Goal: Task Accomplishment & Management: Manage account settings

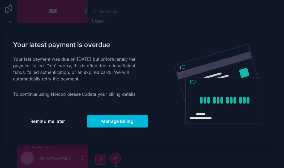
click at [55, 121] on span "Remind me later" at bounding box center [47, 120] width 35 height 5
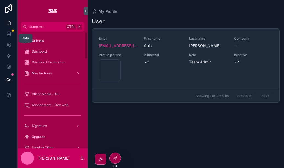
click at [11, 34] on icon at bounding box center [8, 33] width 5 height 5
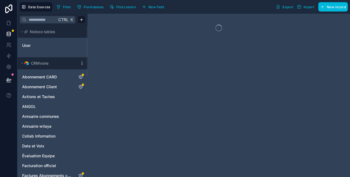
click at [8, 8] on icon at bounding box center [8, 8] width 7 height 9
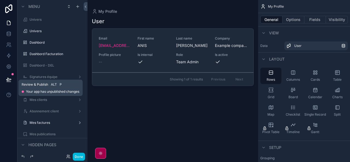
click at [8, 81] on icon at bounding box center [8, 79] width 5 height 3
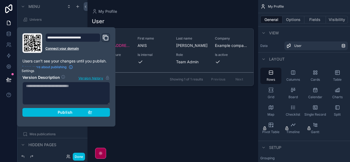
click at [7, 66] on icon at bounding box center [8, 66] width 5 height 5
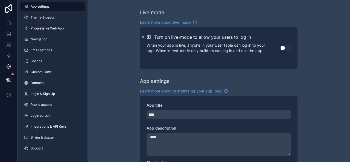
click at [51, 125] on span "Integrations & API Keys" at bounding box center [49, 127] width 36 height 4
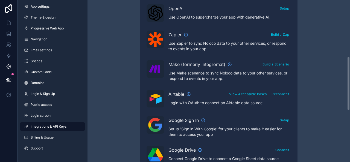
scroll to position [188, 0]
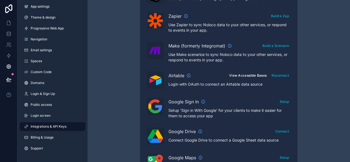
click at [260, 75] on button "View Accessible Bases" at bounding box center [247, 76] width 41 height 8
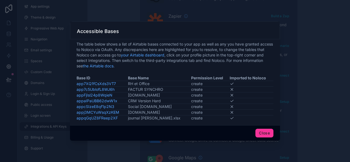
click at [260, 135] on button "Close" at bounding box center [264, 133] width 18 height 9
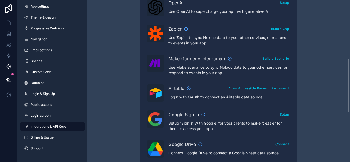
scroll to position [176, 0]
click at [278, 88] on button "Reconnect" at bounding box center [280, 88] width 21 height 8
click at [255, 86] on button "View Accessible Bases" at bounding box center [247, 88] width 41 height 8
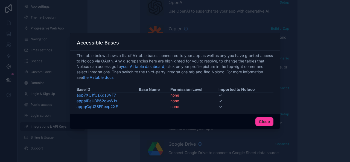
click at [261, 122] on button "Close" at bounding box center [264, 122] width 18 height 9
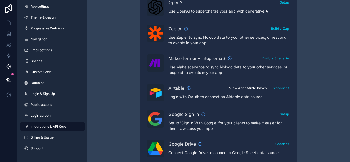
click at [253, 87] on button "View Accessible Bases" at bounding box center [247, 88] width 41 height 8
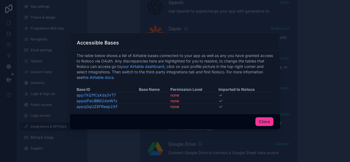
click at [263, 120] on button "Close" at bounding box center [264, 122] width 18 height 9
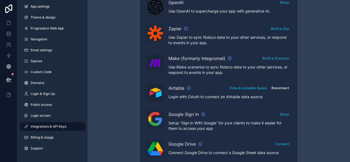
click at [280, 89] on button "Reconnect" at bounding box center [280, 88] width 21 height 8
click at [261, 87] on button "View Accessible Bases" at bounding box center [247, 88] width 41 height 8
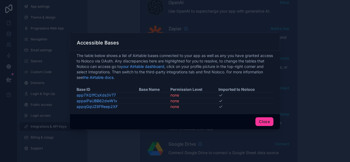
click at [260, 122] on button "Close" at bounding box center [264, 122] width 18 height 9
click at [265, 121] on p "Setup 'Sign in With Google' for your clients to make it easier for them to acce…" at bounding box center [229, 126] width 122 height 11
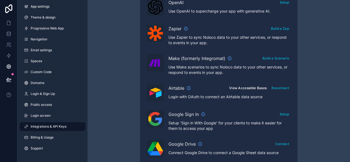
click at [241, 85] on button "View Accessible Bases" at bounding box center [247, 88] width 41 height 8
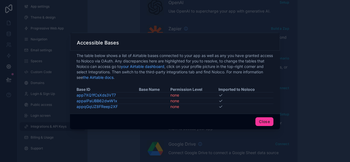
click at [269, 119] on button "Close" at bounding box center [264, 122] width 18 height 9
click at [267, 122] on p "Setup 'Sign in With Google' for your clients to make it easier for them to acce…" at bounding box center [229, 126] width 122 height 11
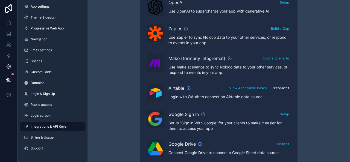
click at [283, 89] on button "Reconnect" at bounding box center [280, 88] width 21 height 8
drag, startPoint x: 49, startPoint y: 130, endPoint x: 250, endPoint y: 88, distance: 205.2
click at [250, 88] on button "View Accessible Bases" at bounding box center [247, 88] width 41 height 8
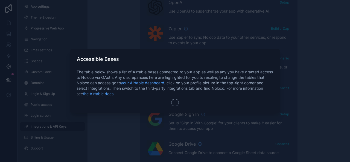
click at [244, 87] on span "The table below shows a list of Airtable bases connected to your app as well as…" at bounding box center [175, 82] width 197 height 27
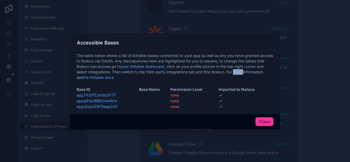
click at [103, 95] on link "app7XQ1fCsXds3VT7" at bounding box center [96, 95] width 39 height 5
click at [265, 119] on button "Close" at bounding box center [264, 122] width 18 height 9
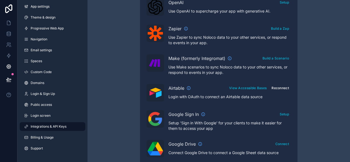
click at [278, 88] on button "Reconnect" at bounding box center [280, 88] width 21 height 8
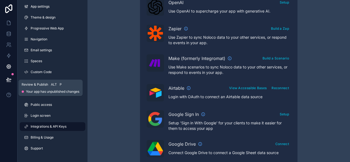
click at [10, 80] on icon at bounding box center [8, 79] width 5 height 5
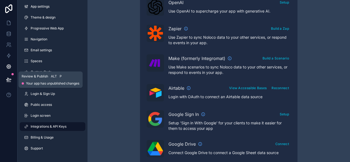
click at [10, 80] on icon at bounding box center [8, 79] width 5 height 5
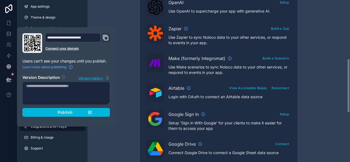
click at [114, 127] on div "Integrations & API Keys Learn more about your API keys Your API keys allow you …" at bounding box center [218, 67] width 262 height 487
click at [120, 28] on div "Integrations & API Keys Learn more about your API keys Your API keys allow you …" at bounding box center [218, 67] width 262 height 487
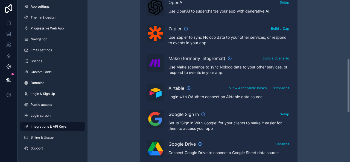
click at [116, 114] on div "Integrations & API Keys Learn more about your API keys Your API keys allow you …" at bounding box center [218, 67] width 262 height 487
click at [9, 37] on link at bounding box center [8, 33] width 17 height 11
click at [8, 36] on icon at bounding box center [8, 33] width 5 height 5
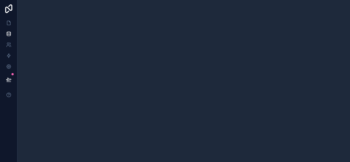
click at [8, 10] on icon at bounding box center [8, 8] width 11 height 9
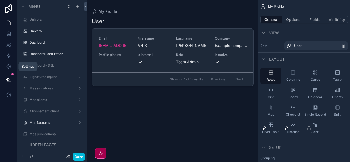
click at [10, 65] on icon at bounding box center [8, 66] width 5 height 5
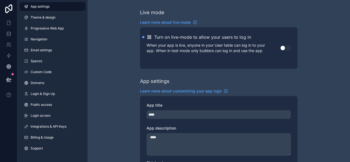
click at [52, 125] on span "Integrations & API Keys" at bounding box center [49, 127] width 36 height 4
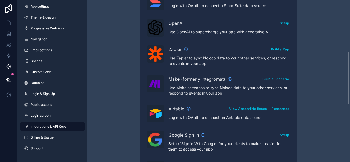
scroll to position [156, 0]
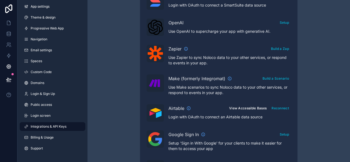
click at [241, 106] on button "View Accessible Bases" at bounding box center [247, 108] width 41 height 8
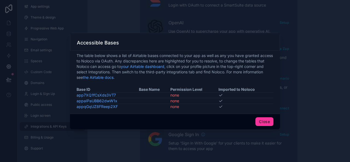
click at [264, 122] on button "Close" at bounding box center [264, 122] width 18 height 9
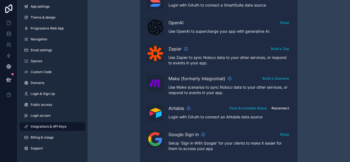
click at [278, 108] on button "Reconnect" at bounding box center [280, 108] width 21 height 8
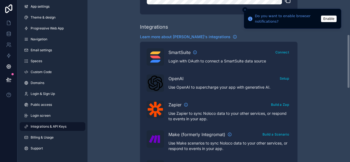
scroll to position [94, 0]
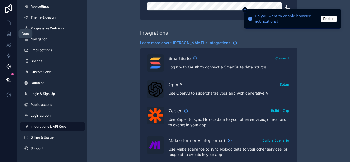
click at [9, 35] on icon at bounding box center [8, 33] width 5 height 5
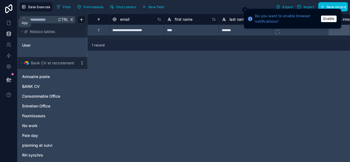
click at [8, 22] on icon at bounding box center [8, 22] width 5 height 5
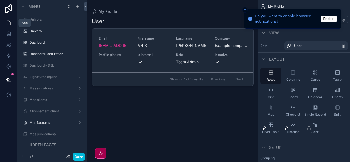
click at [9, 23] on icon at bounding box center [8, 22] width 5 height 5
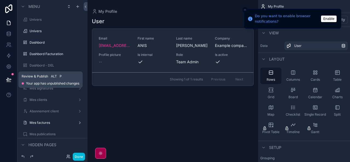
click at [10, 78] on icon at bounding box center [8, 79] width 5 height 5
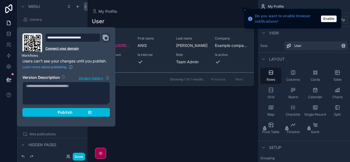
click at [9, 53] on icon at bounding box center [8, 55] width 5 height 5
click at [8, 41] on link at bounding box center [8, 44] width 17 height 11
click at [7, 64] on icon at bounding box center [8, 66] width 5 height 5
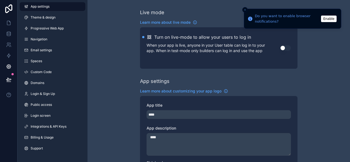
click at [63, 128] on span "Integrations & API Keys" at bounding box center [49, 127] width 36 height 4
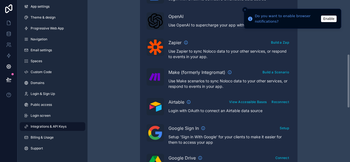
scroll to position [162, 0]
click at [284, 101] on button "Reconnect" at bounding box center [280, 102] width 21 height 8
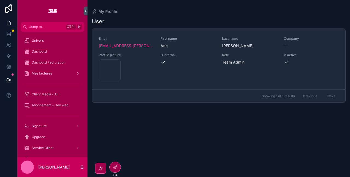
click at [11, 8] on icon at bounding box center [8, 8] width 11 height 9
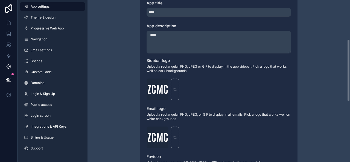
scroll to position [103, 0]
click at [54, 124] on link "Integrations & API Keys" at bounding box center [53, 126] width 66 height 9
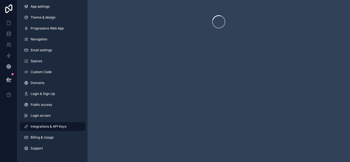
click at [54, 124] on link "Integrations & API Keys" at bounding box center [53, 126] width 66 height 9
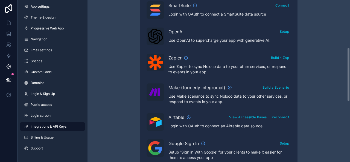
scroll to position [148, 0]
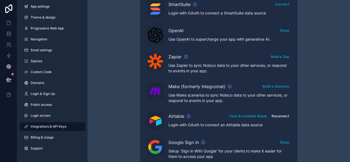
click at [279, 116] on button "Reconnect" at bounding box center [280, 116] width 21 height 8
click at [10, 7] on icon at bounding box center [8, 8] width 11 height 9
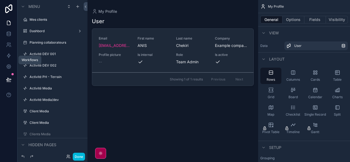
scroll to position [684, 0]
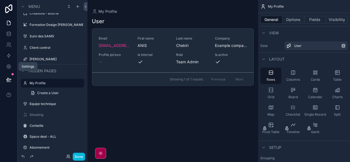
click at [9, 68] on icon at bounding box center [8, 66] width 5 height 5
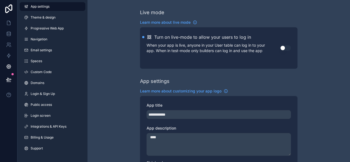
click at [62, 125] on span "Integrations & API Keys" at bounding box center [49, 127] width 36 height 4
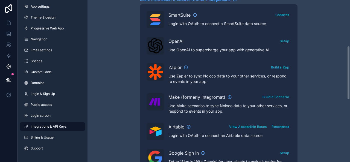
scroll to position [138, 0]
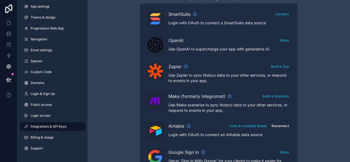
click at [280, 124] on button "Reconnect" at bounding box center [280, 126] width 21 height 8
click at [285, 125] on button "Reconnect" at bounding box center [280, 126] width 21 height 8
click at [9, 10] on icon at bounding box center [8, 8] width 11 height 9
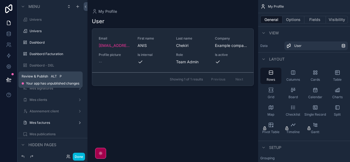
click at [11, 80] on icon at bounding box center [8, 79] width 5 height 3
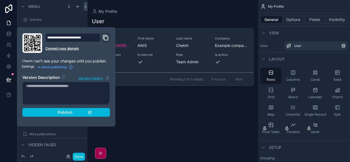
click at [10, 66] on icon at bounding box center [9, 67] width 4 height 4
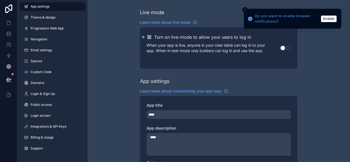
click at [8, 7] on icon at bounding box center [8, 8] width 11 height 9
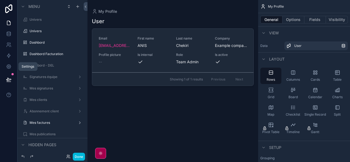
click at [10, 64] on icon at bounding box center [8, 66] width 5 height 5
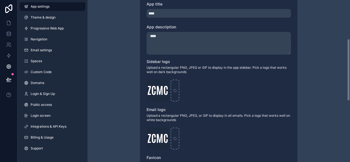
scroll to position [102, 0]
click at [57, 126] on span "Integrations & API Keys" at bounding box center [49, 127] width 36 height 4
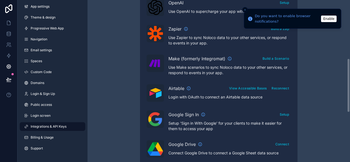
scroll to position [176, 0]
click at [153, 95] on img "scrollable content" at bounding box center [155, 93] width 15 height 10
click at [177, 87] on span "Airtable" at bounding box center [176, 88] width 16 height 7
click at [188, 87] on icon "scrollable content" at bounding box center [188, 88] width 4 height 4
click at [329, 18] on button "Enable" at bounding box center [329, 18] width 16 height 7
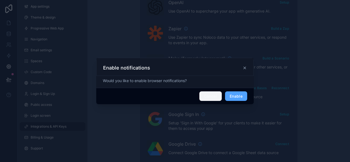
click at [211, 97] on button "Cancel" at bounding box center [210, 97] width 22 height 10
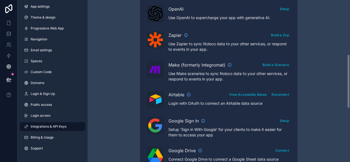
scroll to position [170, 0]
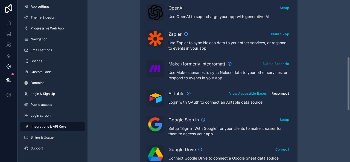
click at [286, 92] on button "Reconnect" at bounding box center [280, 94] width 21 height 8
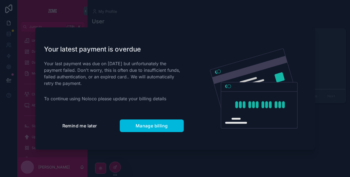
click at [100, 128] on button "Remind me later" at bounding box center [79, 125] width 71 height 13
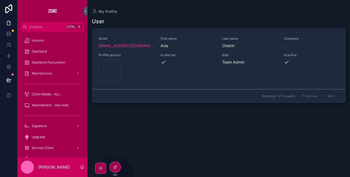
click at [5, 4] on link at bounding box center [8, 8] width 17 height 17
